Goal: Task Accomplishment & Management: Manage account settings

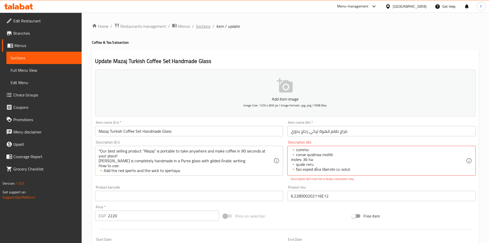
click at [205, 28] on span "Sections" at bounding box center [203, 26] width 15 height 6
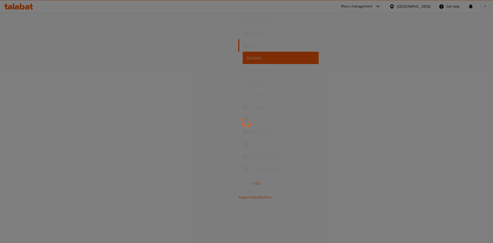
click at [374, 112] on div at bounding box center [246, 121] width 493 height 243
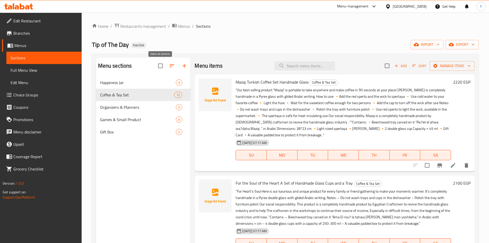
click at [160, 66] on input "checkbox" at bounding box center [160, 65] width 11 height 11
checkbox input "true"
click at [158, 68] on icon "button" at bounding box center [160, 66] width 6 height 6
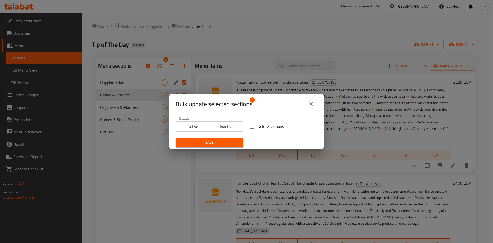
click at [251, 126] on input "Delete sections" at bounding box center [252, 126] width 11 height 11
checkbox input "true"
click at [220, 140] on span "Save" at bounding box center [210, 142] width 60 height 6
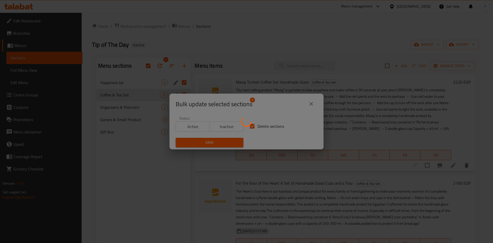
checkbox input "false"
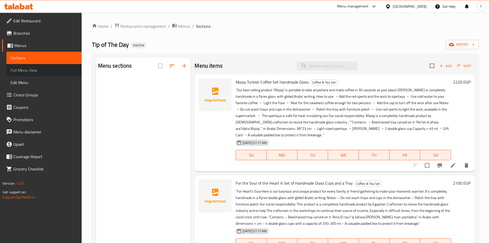
click at [30, 70] on span "Full Menu View" at bounding box center [44, 70] width 67 height 6
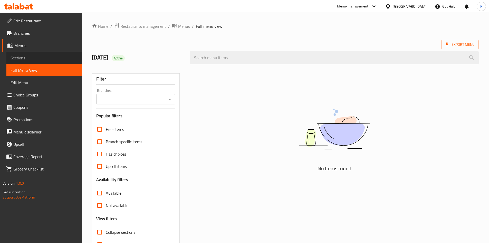
click at [26, 58] on span "Sections" at bounding box center [44, 58] width 67 height 6
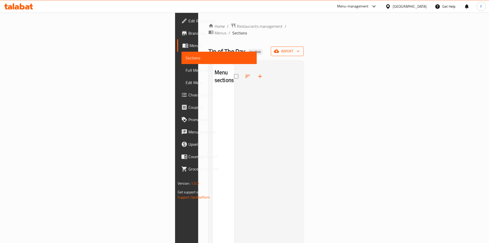
click at [300, 48] on span "import" at bounding box center [287, 51] width 25 height 6
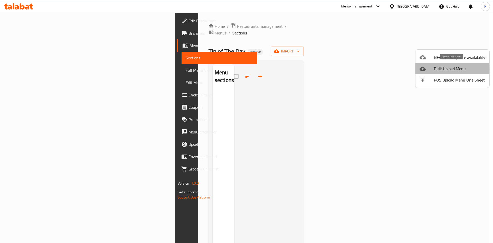
click at [443, 69] on span "Bulk Upload Menu" at bounding box center [459, 68] width 51 height 6
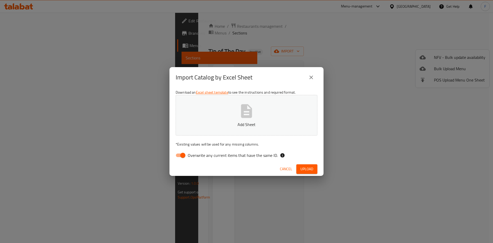
click at [249, 116] on icon "button" at bounding box center [246, 111] width 11 height 14
click at [183, 153] on input "Overwrite any current items that have the same ID." at bounding box center [182, 155] width 29 height 10
checkbox input "false"
click at [306, 171] on span "Upload" at bounding box center [307, 169] width 13 height 6
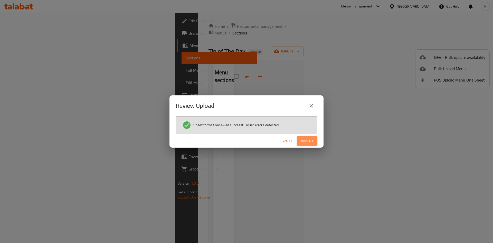
click at [307, 137] on button "Import" at bounding box center [307, 141] width 21 height 10
